Goal: Information Seeking & Learning: Learn about a topic

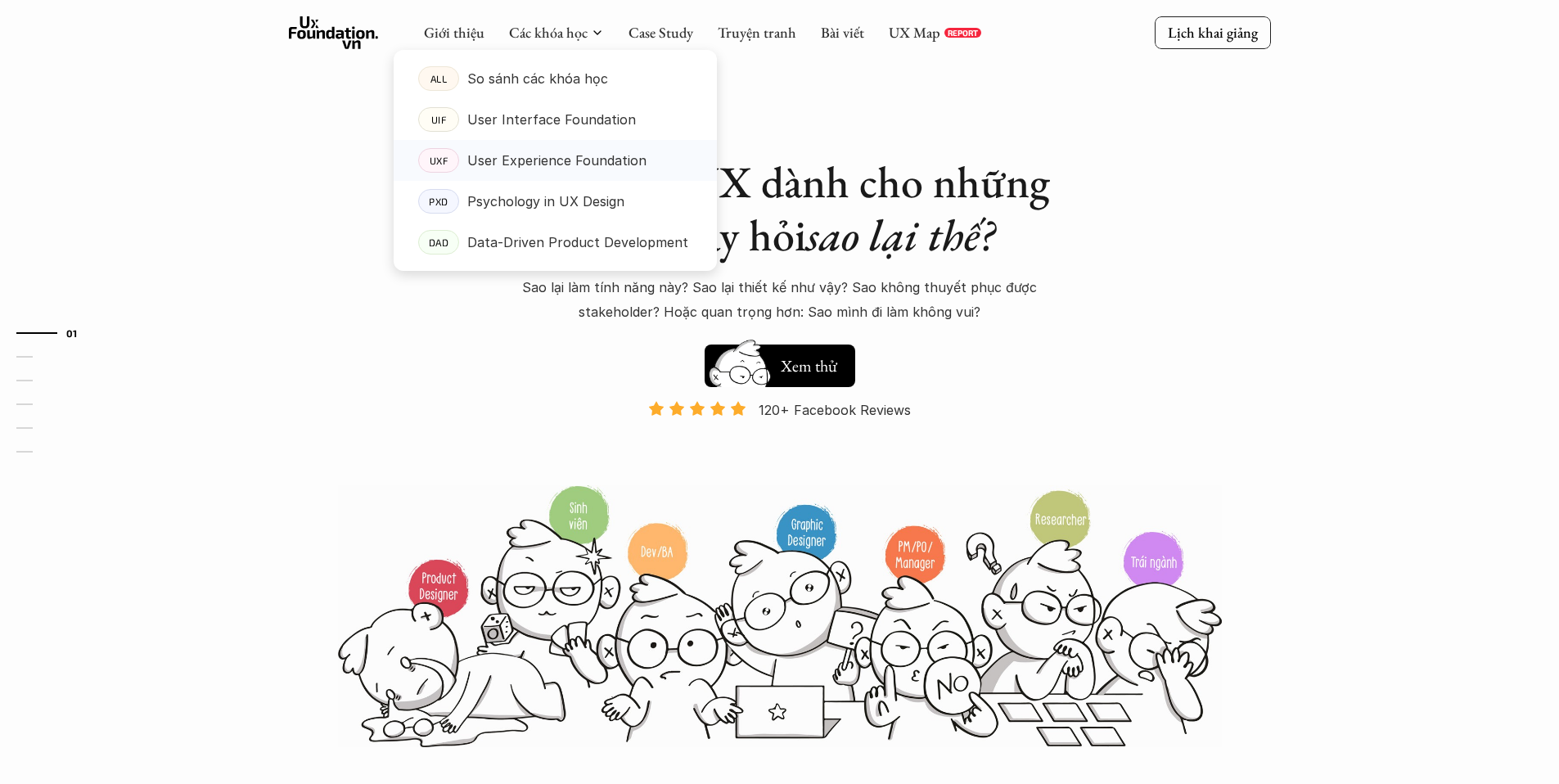
click at [549, 163] on p "User Experience Foundation" at bounding box center [557, 160] width 179 height 24
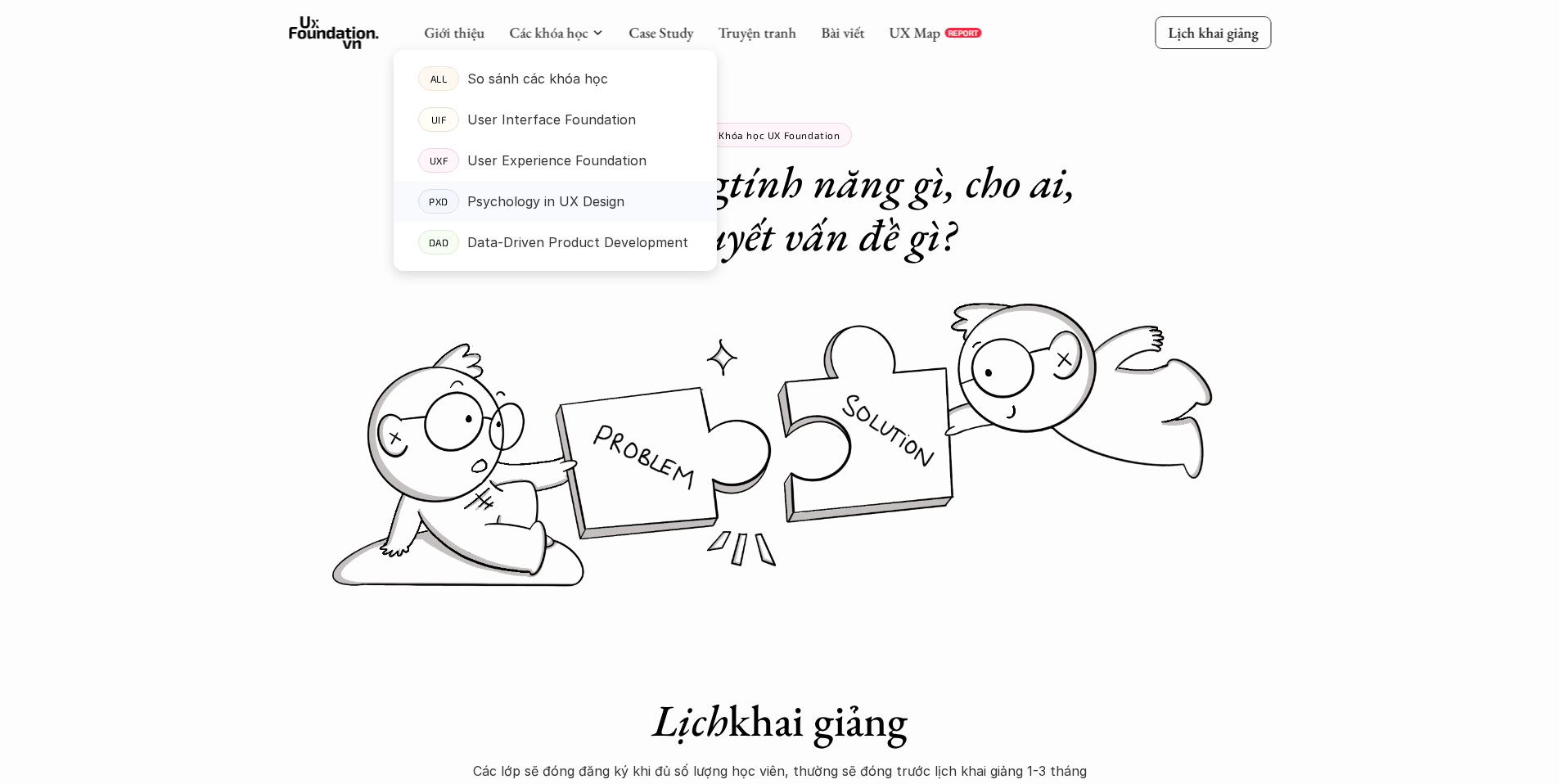
click at [556, 199] on p "Psychology in UX Design" at bounding box center [545, 200] width 157 height 24
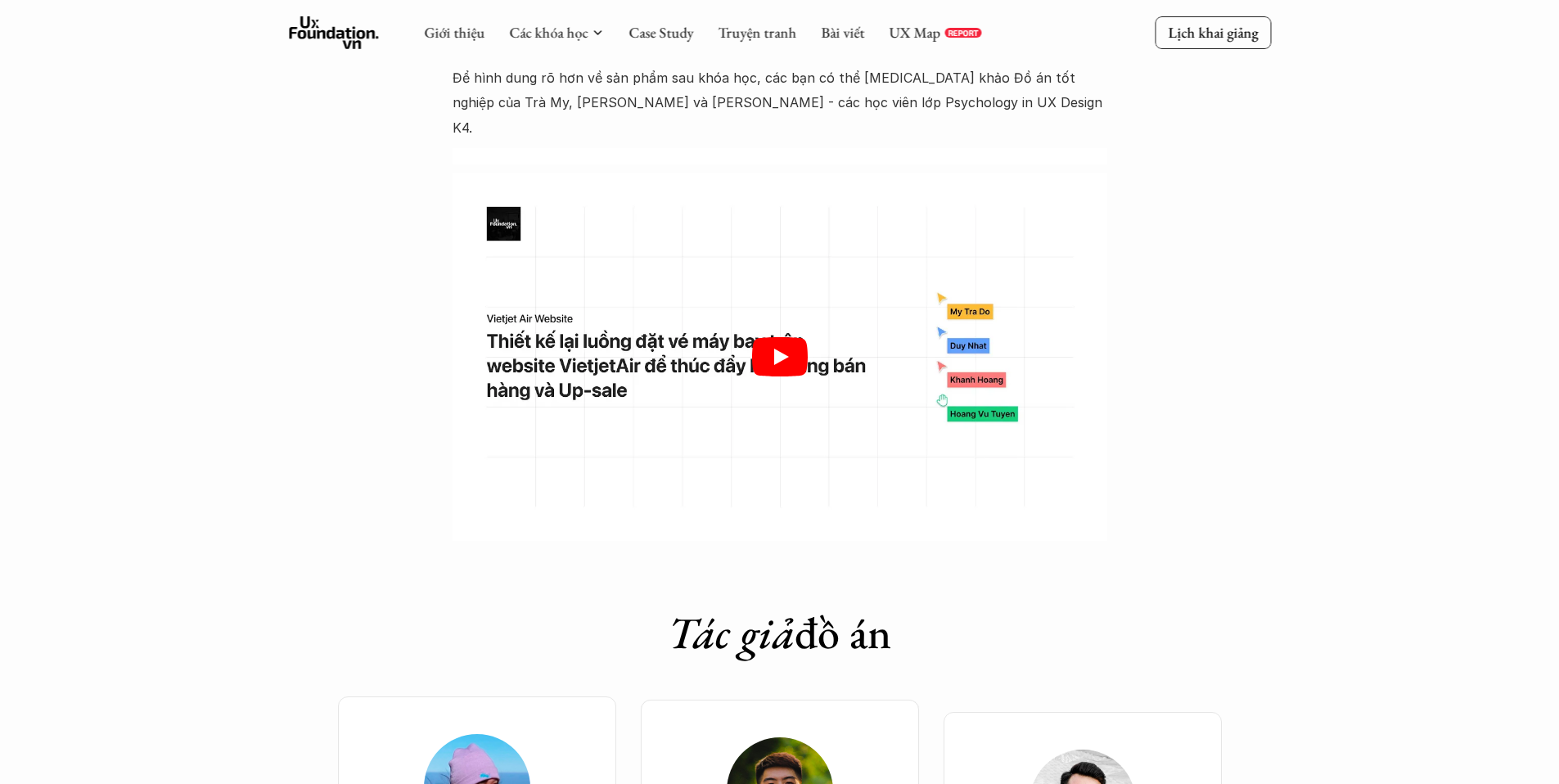
scroll to position [5023, 0]
click at [778, 350] on icon "Play" at bounding box center [782, 358] width 15 height 17
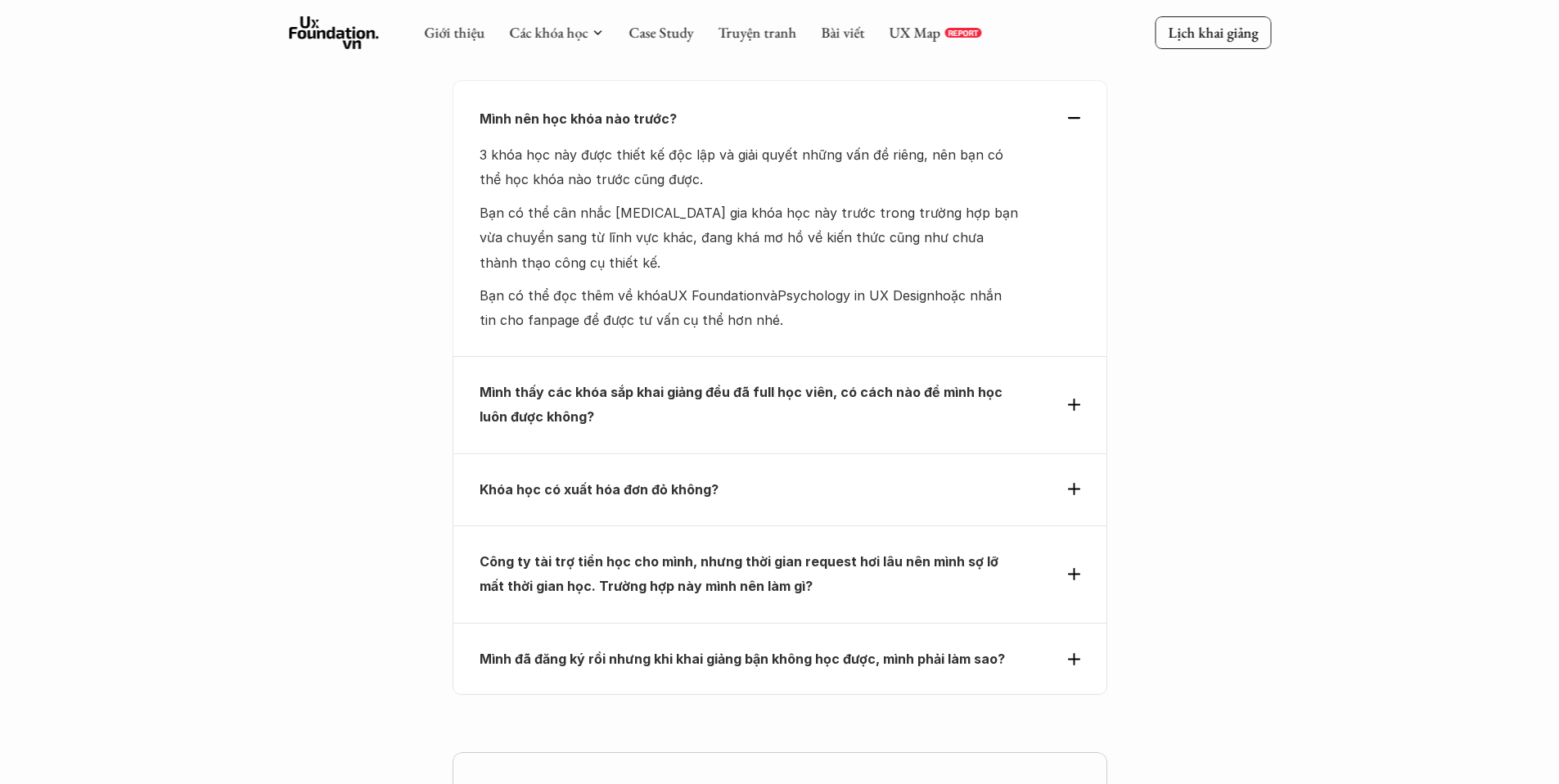
scroll to position [7007, 0]
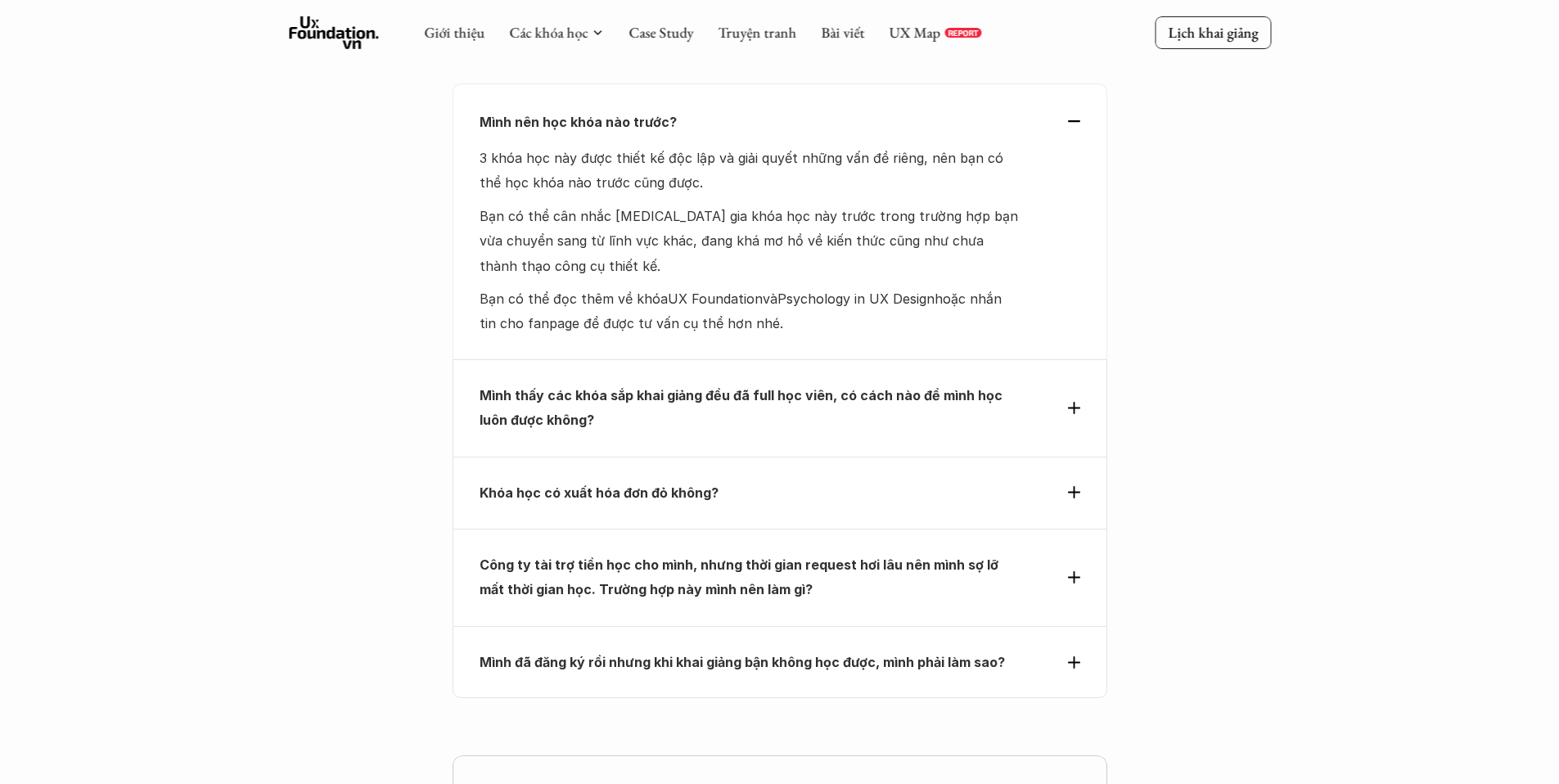
click at [789, 359] on div "Mình thấy các khóa sắp khai giảng đều đã full học viên, có cách nào để mình học…" at bounding box center [780, 408] width 655 height 97
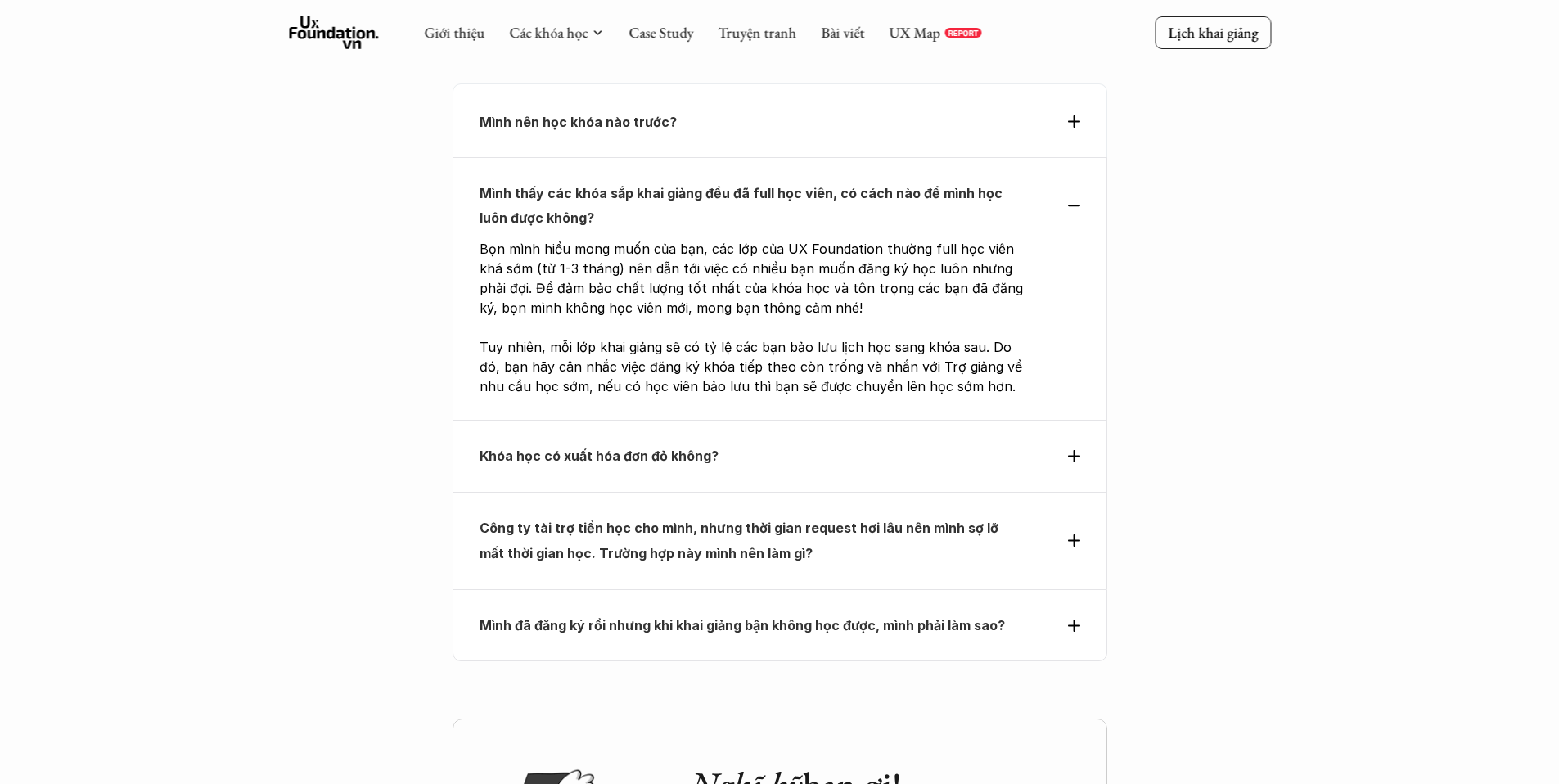
click at [770, 420] on div "Khóa học có xuất hóa đơn đỏ không?" at bounding box center [780, 456] width 655 height 72
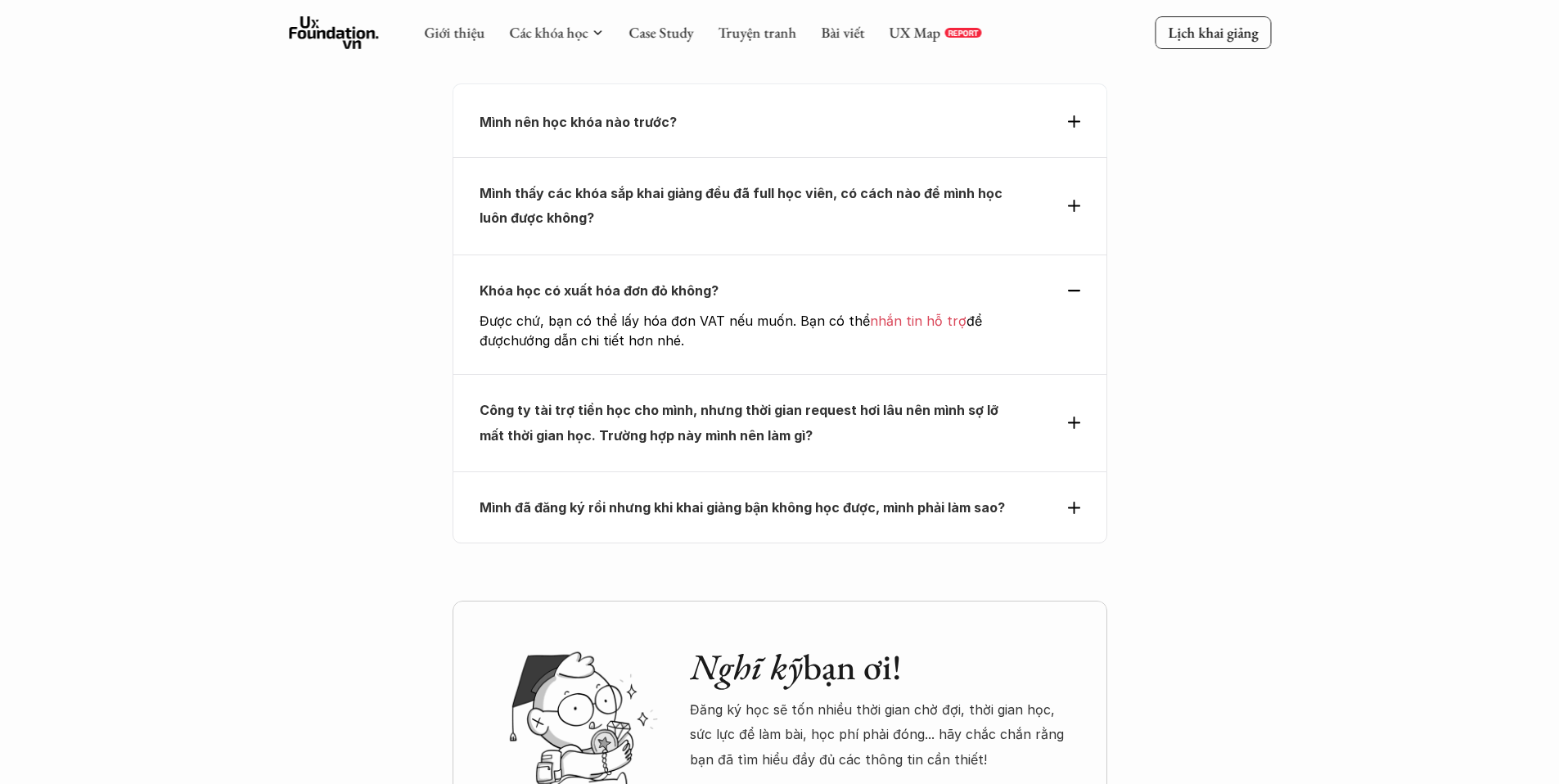
click at [777, 402] on strong "Công ty tài trợ tiền học cho mình, nhưng thời gian request hơi lâu nên mình sợ …" at bounding box center [741, 422] width 522 height 41
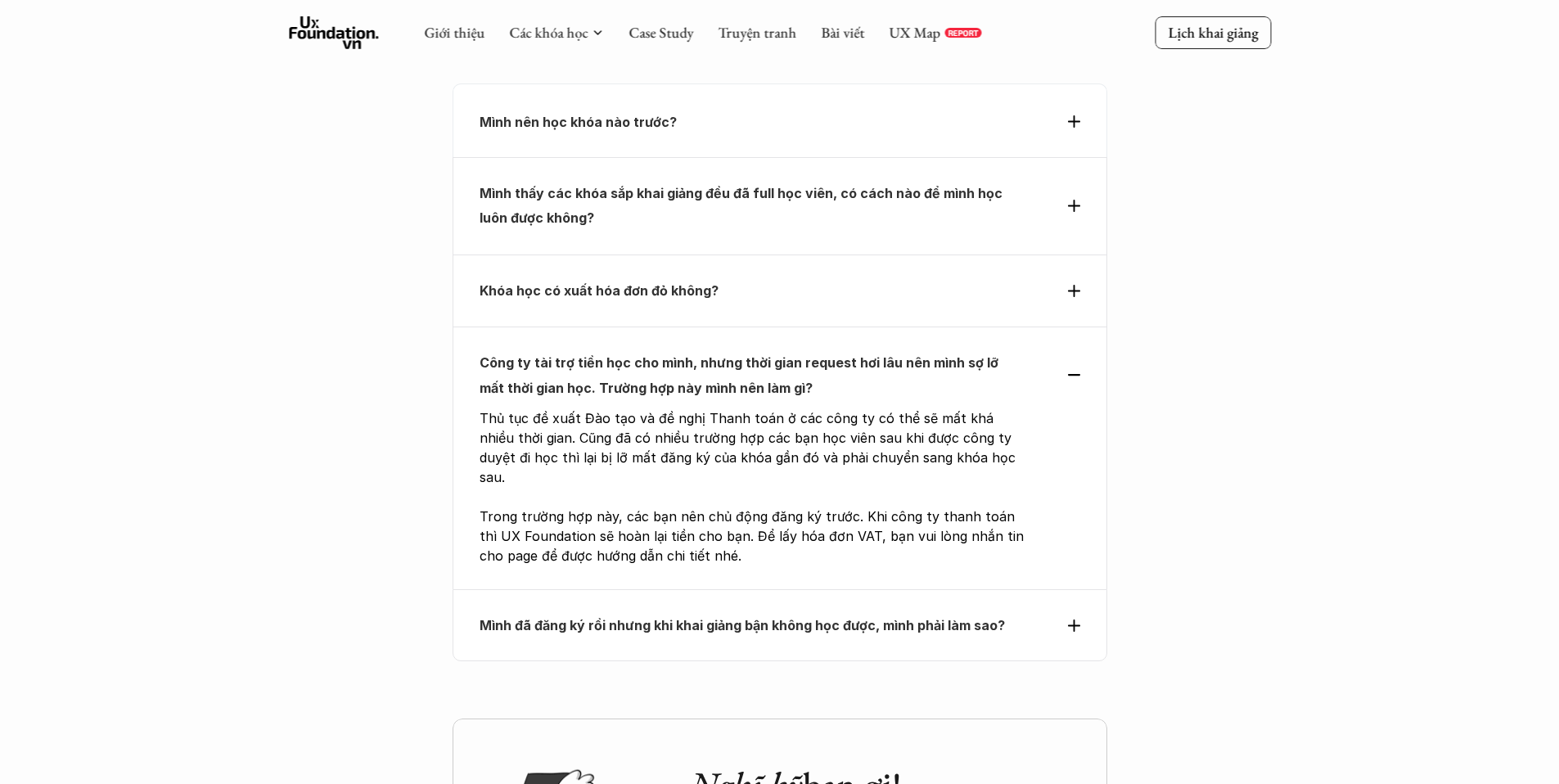
click at [733, 617] on strong "Mình đã đăng ký rồi nhưng khi khai giảng bận không học được, mình phải làm sao?" at bounding box center [742, 626] width 525 height 17
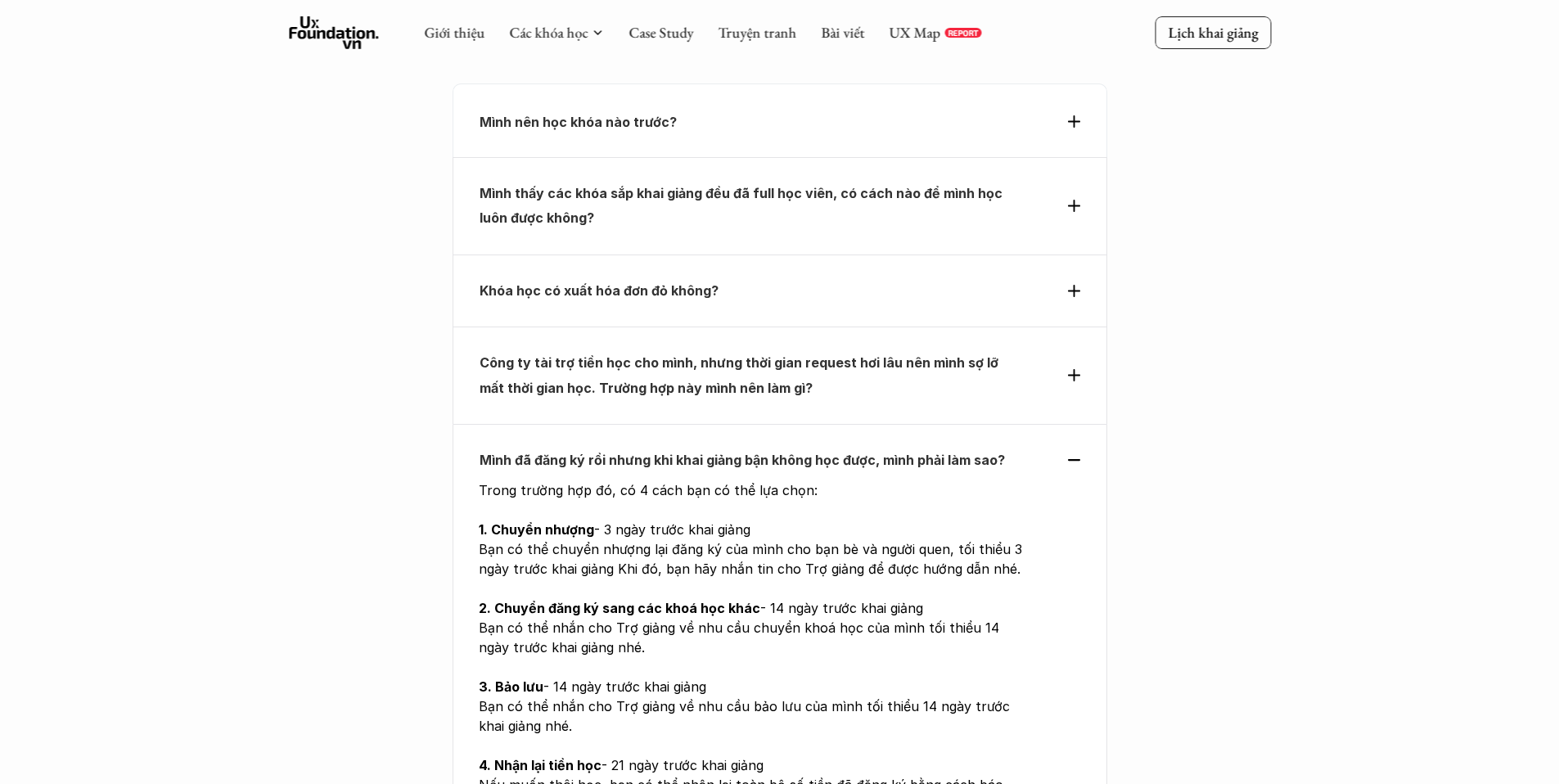
click at [695, 350] on p "Công ty tài trợ tiền học cho mình, nhưng thời gian request hơi lâu nên mình sợ …" at bounding box center [750, 376] width 541 height 50
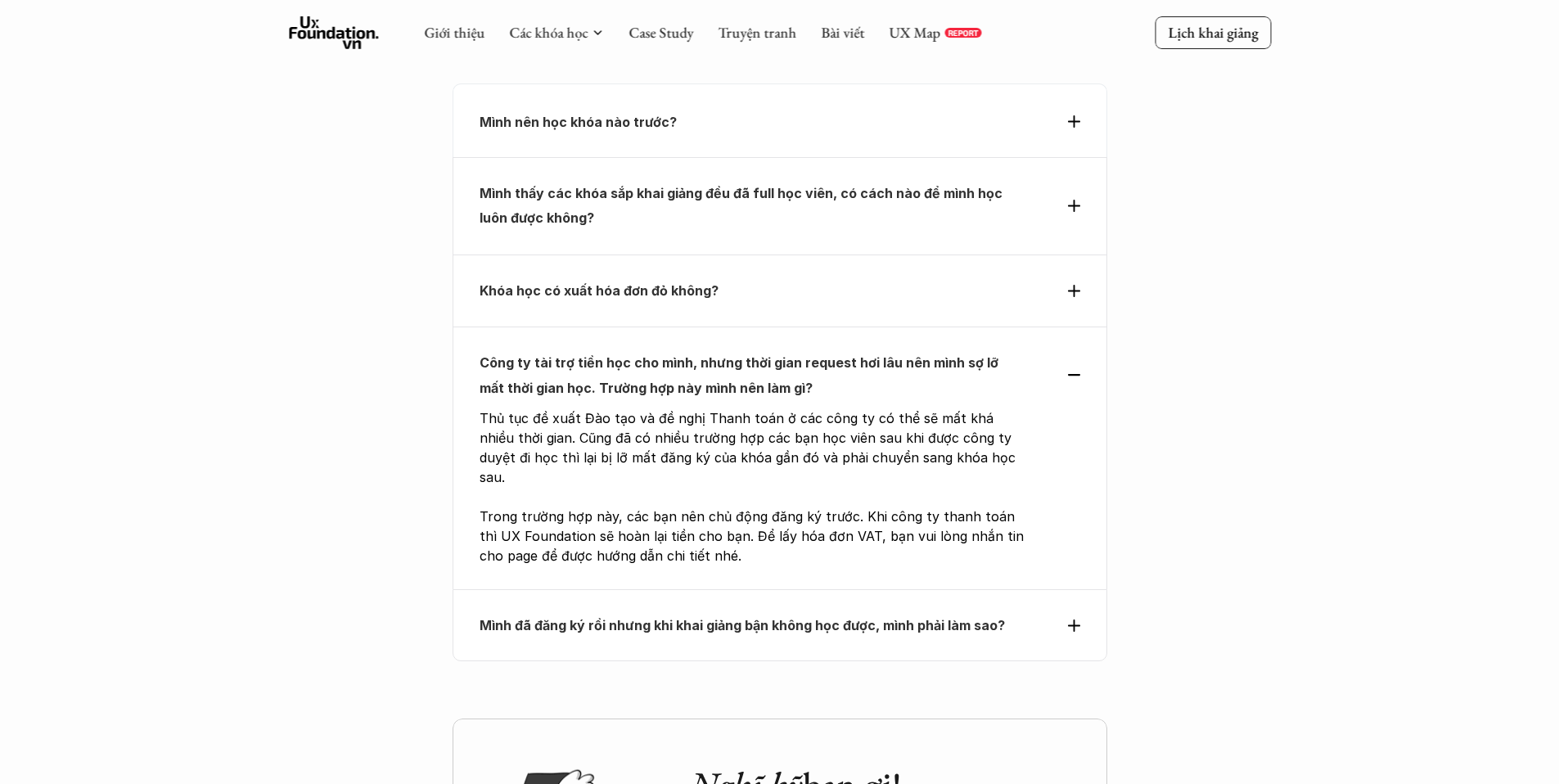
click at [600, 617] on strong "Mình đã đăng ký rồi nhưng khi khai giảng bận không học được, mình phải làm sao?" at bounding box center [742, 626] width 525 height 17
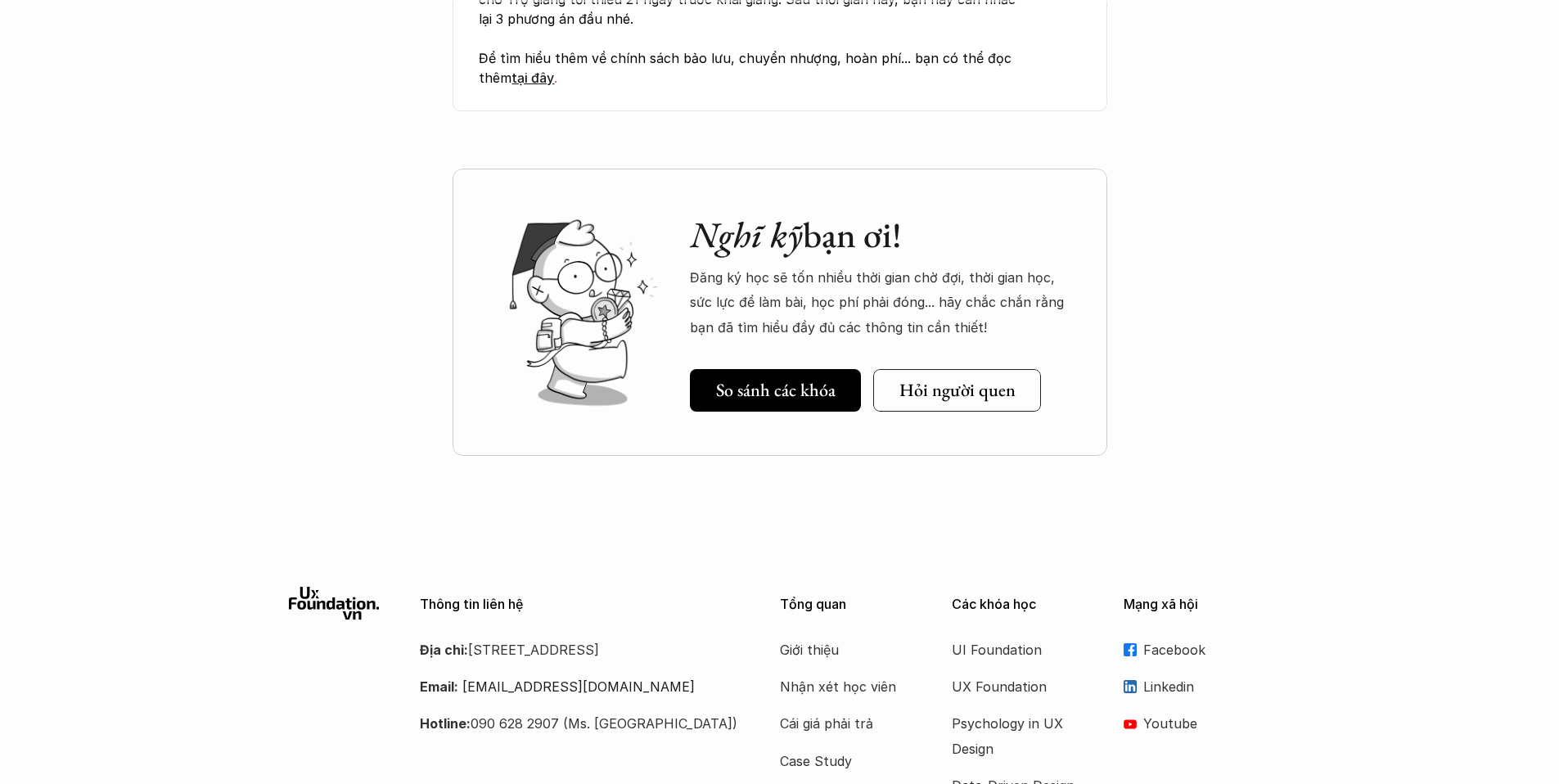
scroll to position [6692, 0]
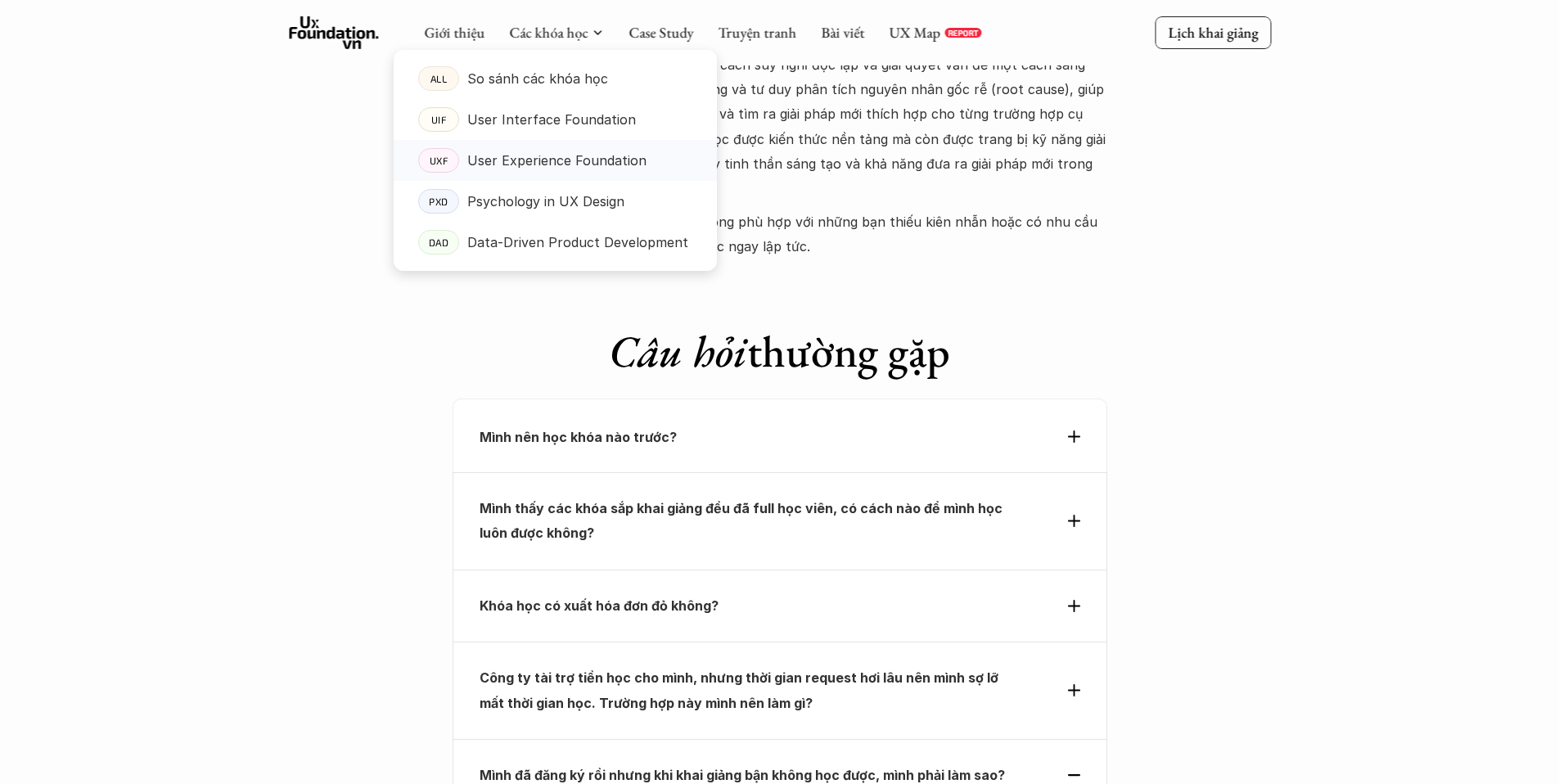
click at [540, 157] on p "User Experience Foundation" at bounding box center [557, 160] width 179 height 24
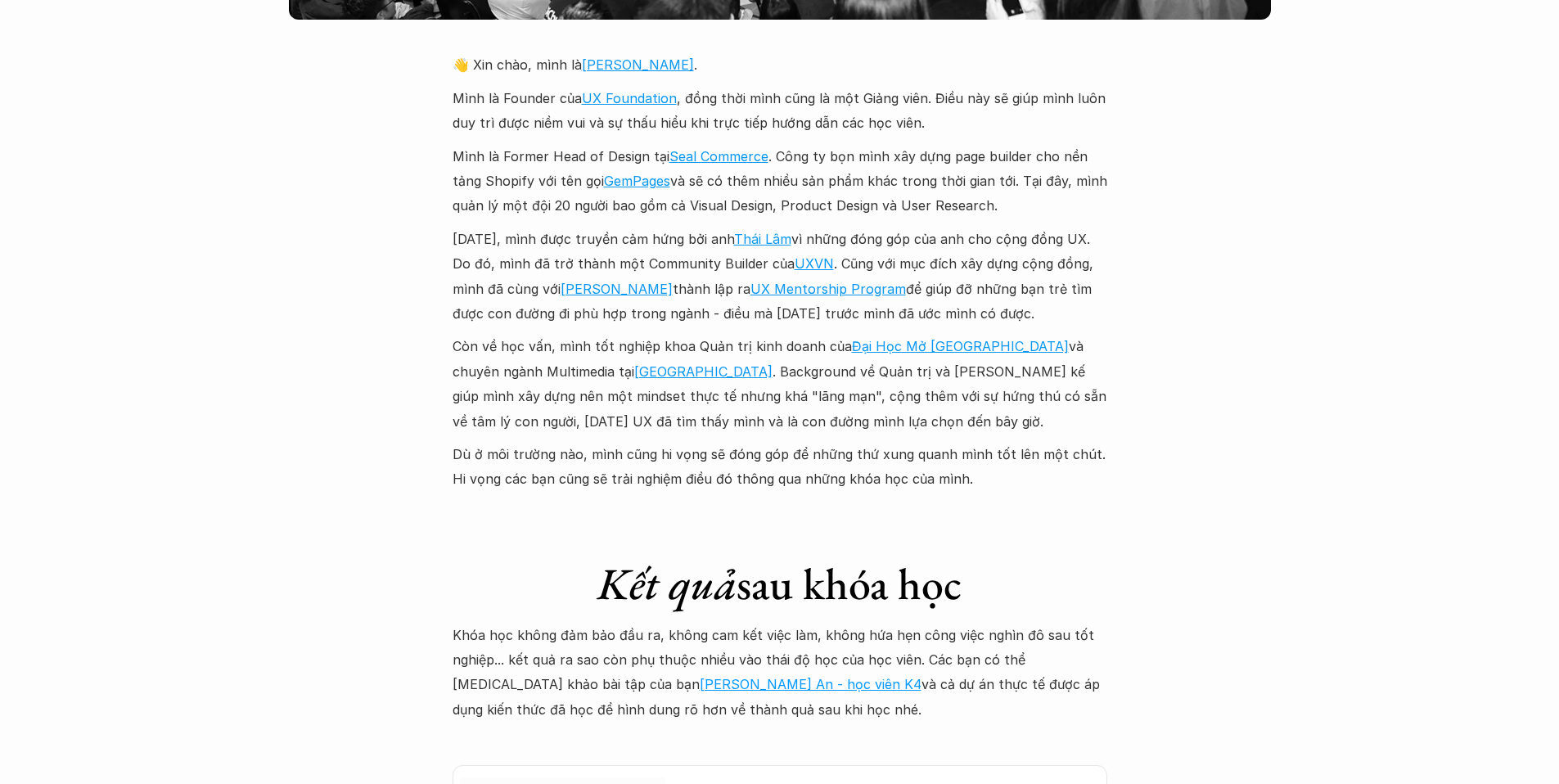
scroll to position [4047, 0]
